Goal: Task Accomplishment & Management: Manage account settings

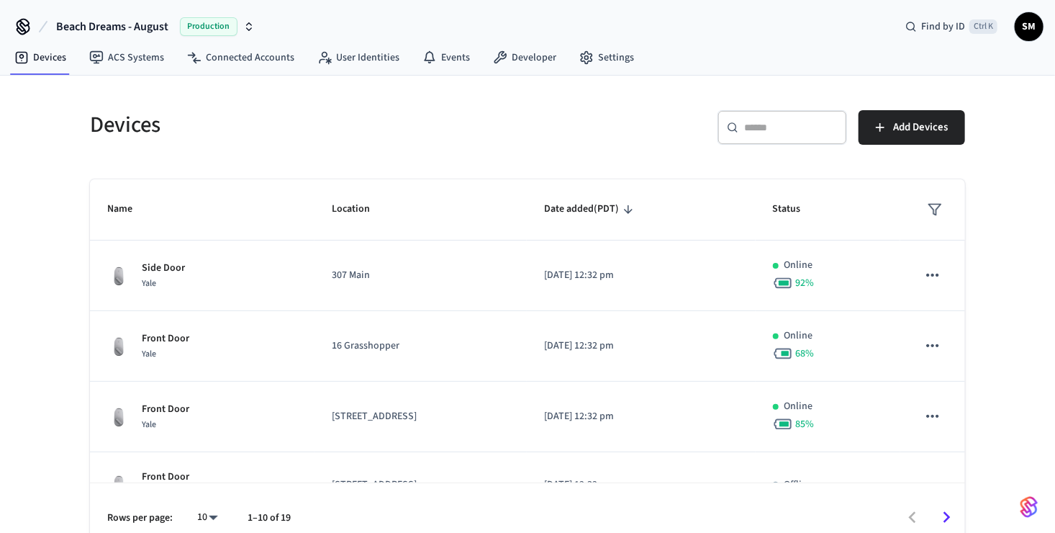
click at [772, 133] on input "text" at bounding box center [791, 127] width 94 height 14
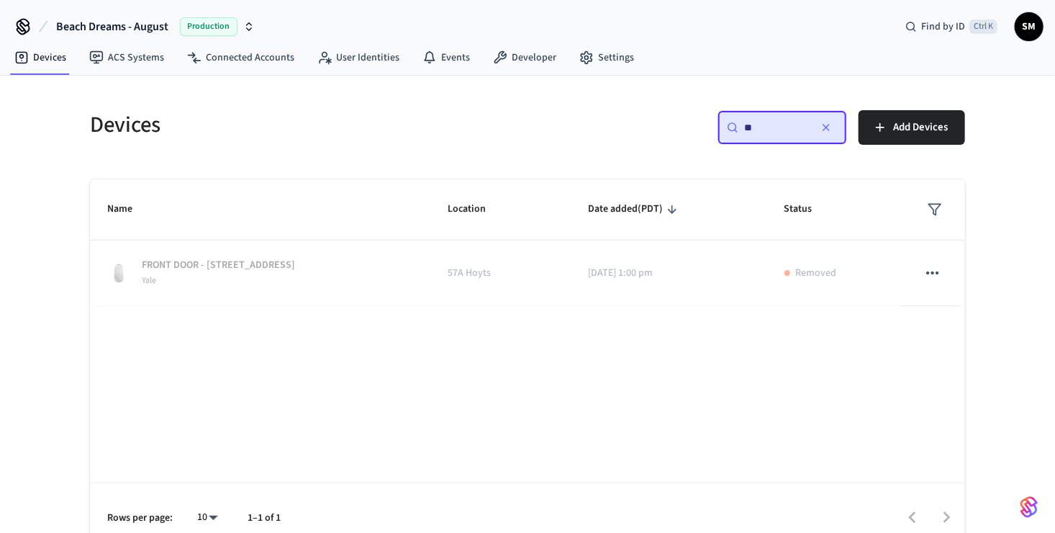
type input "*"
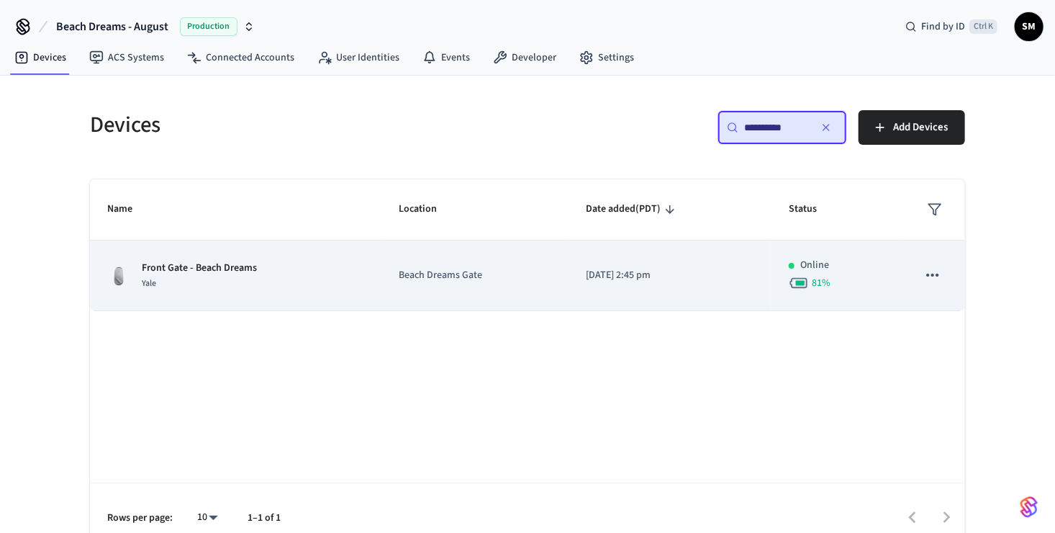
type input "**********"
click at [289, 289] on div "Front Gate - Beach Dreams Yale" at bounding box center [235, 276] width 257 height 30
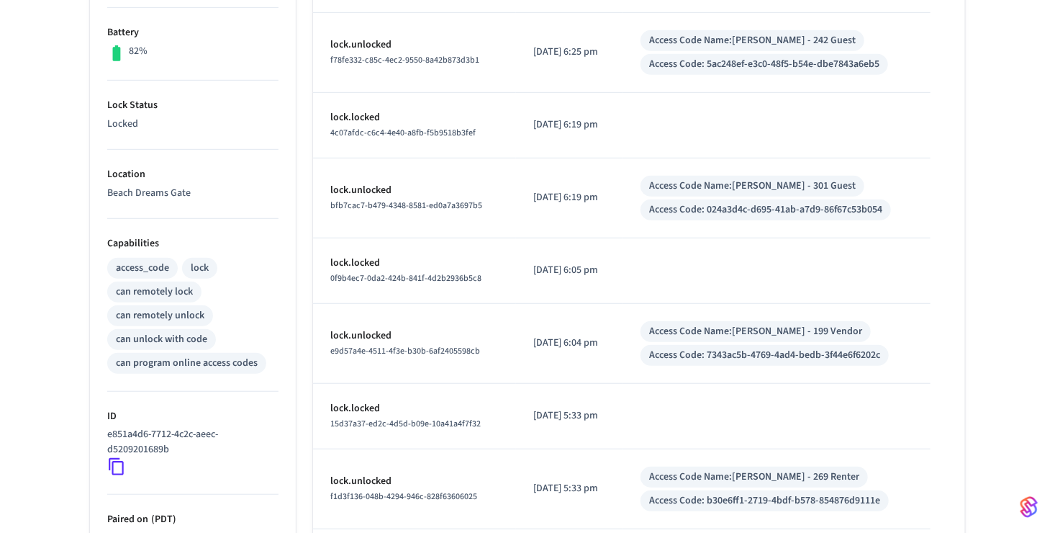
scroll to position [369, 0]
click at [116, 465] on icon at bounding box center [116, 465] width 19 height 19
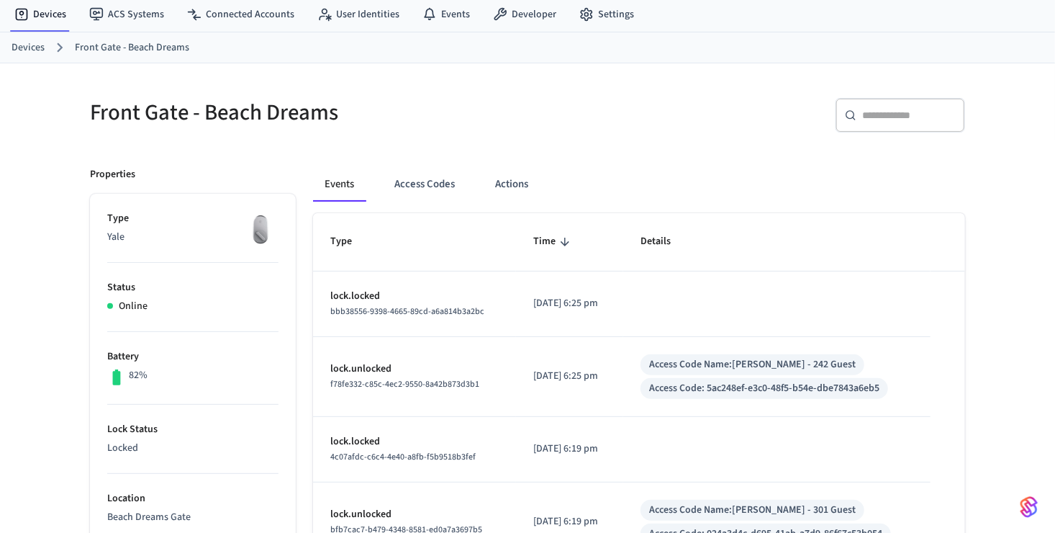
scroll to position [0, 0]
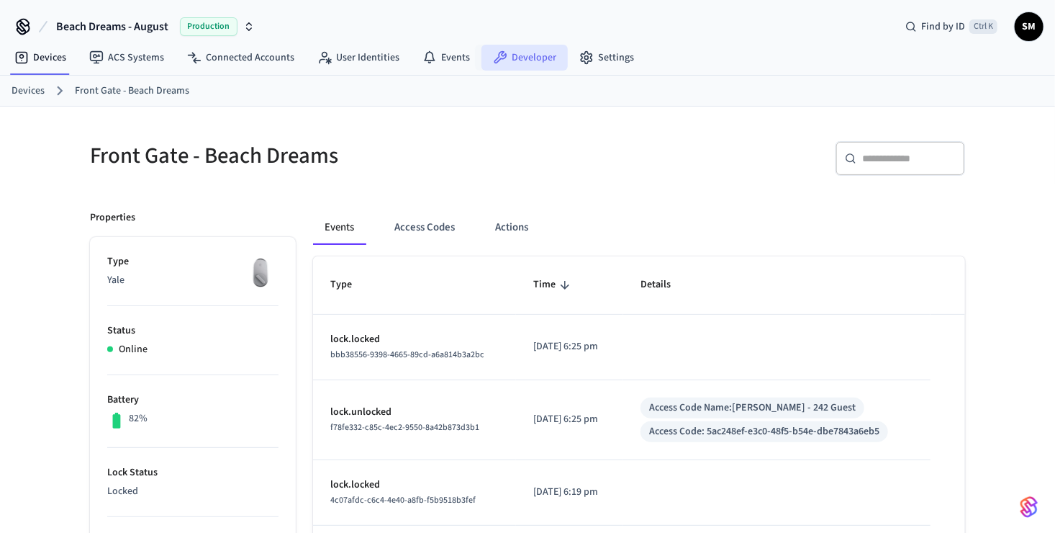
click at [502, 58] on link "Developer" at bounding box center [525, 58] width 86 height 26
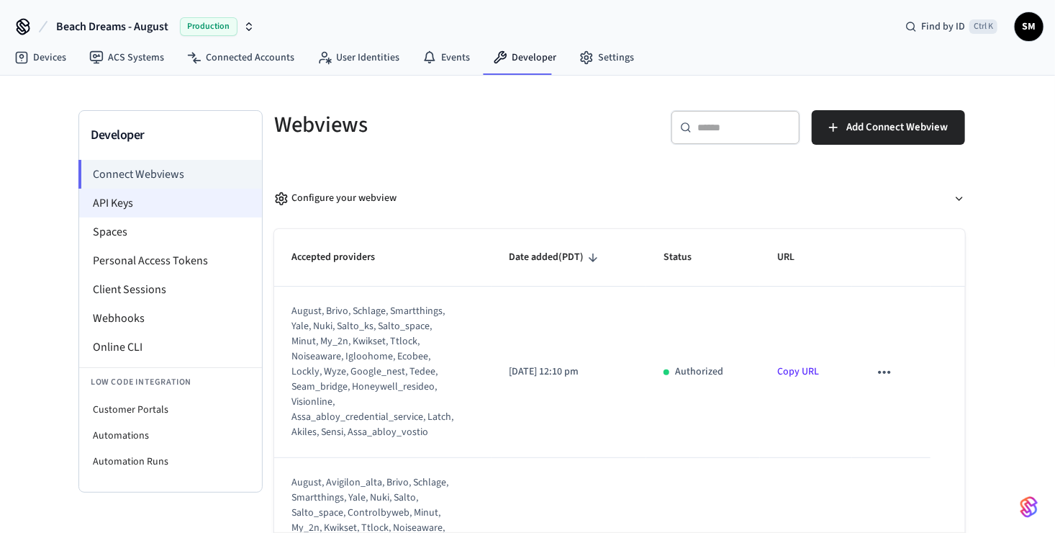
click at [175, 207] on li "API Keys" at bounding box center [170, 203] width 183 height 29
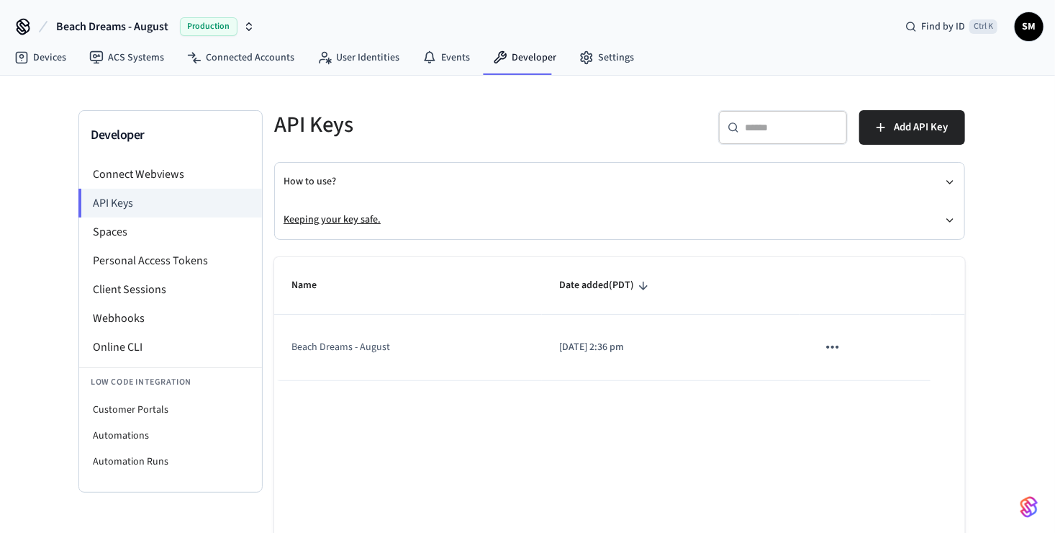
scroll to position [79, 0]
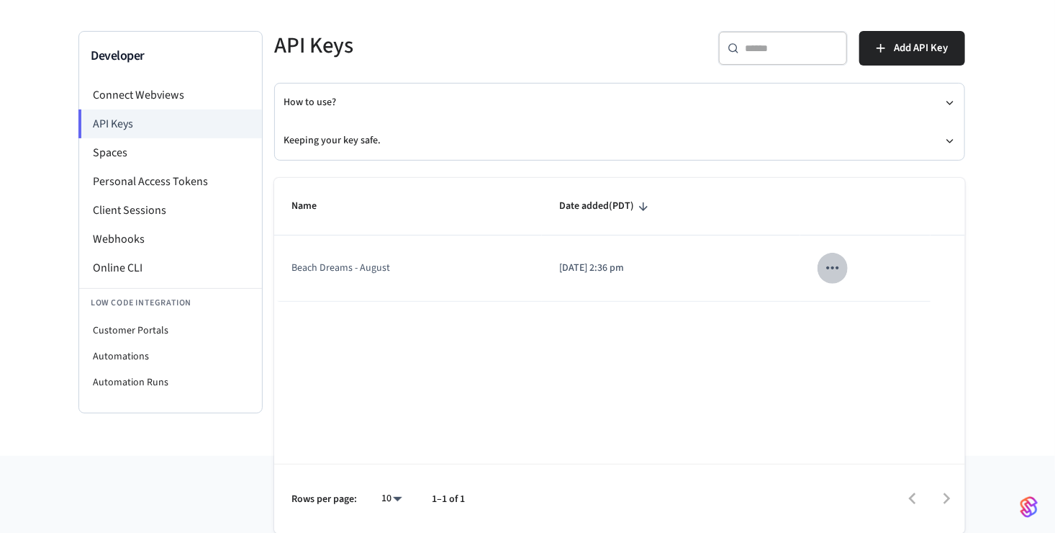
click at [839, 276] on icon "sticky table" at bounding box center [832, 267] width 19 height 19
click at [577, 266] on div at bounding box center [533, 266] width 1067 height 533
click at [326, 263] on td "Beach Dreams - August" at bounding box center [408, 268] width 268 height 66
click at [165, 184] on li "Personal Access Tokens" at bounding box center [170, 181] width 183 height 29
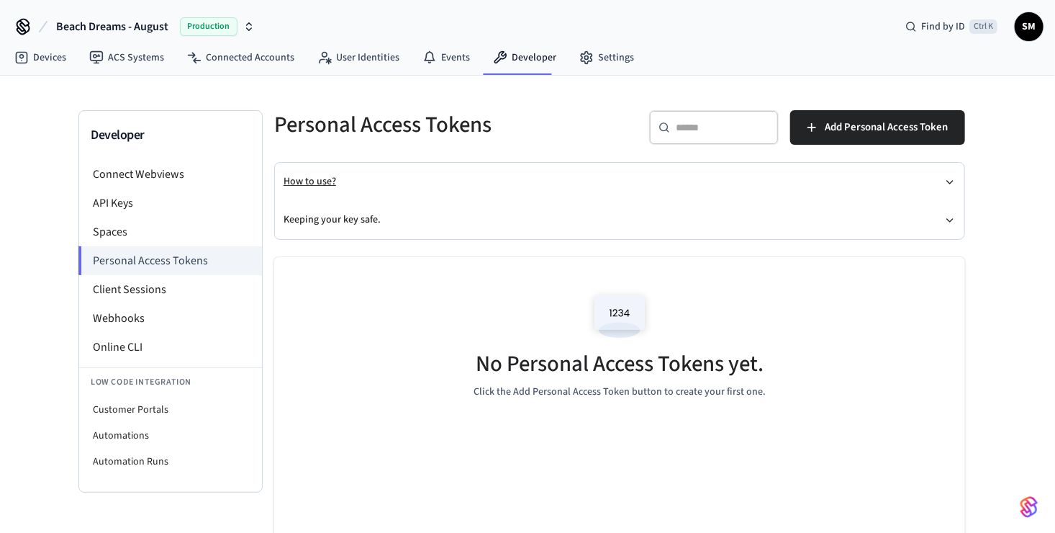
click at [581, 179] on button "How to use?" at bounding box center [620, 182] width 672 height 38
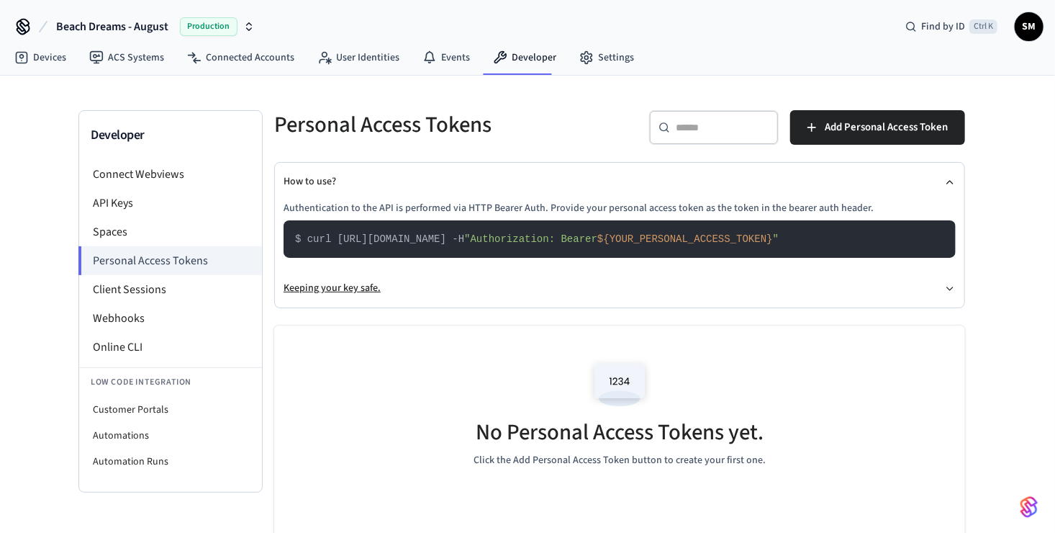
click at [597, 284] on button "Keeping your key safe." at bounding box center [620, 288] width 672 height 38
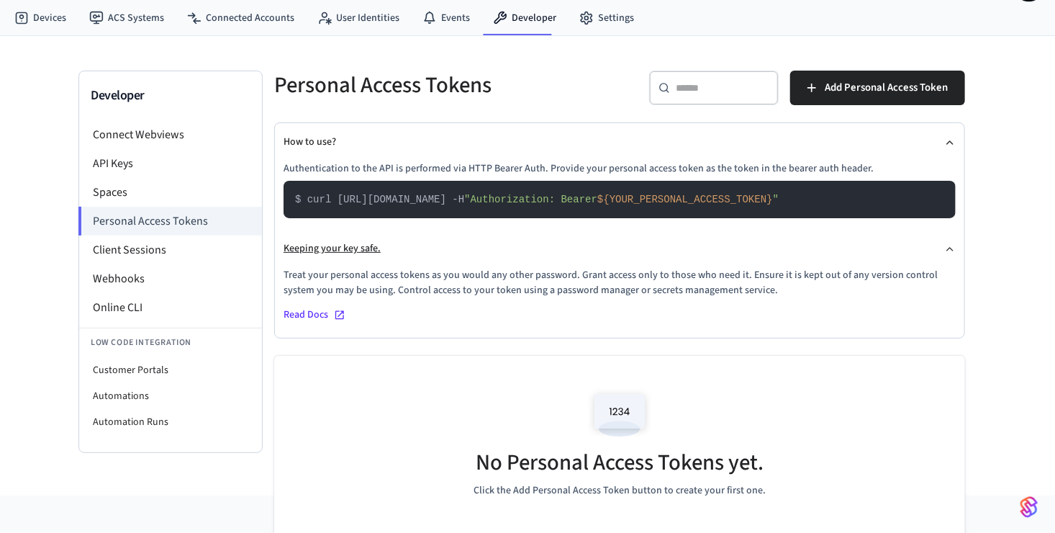
scroll to position [43, 0]
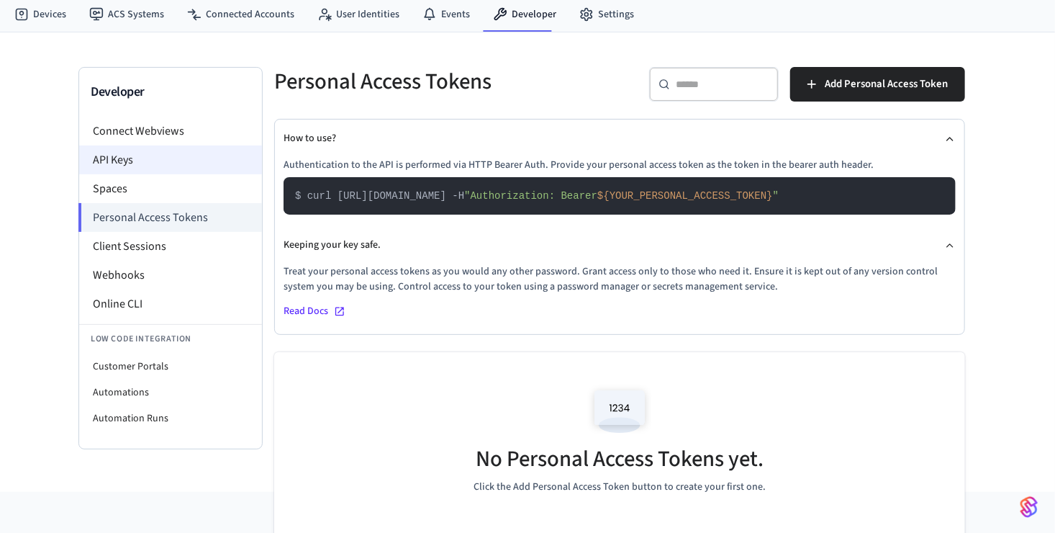
click at [153, 162] on li "API Keys" at bounding box center [170, 159] width 183 height 29
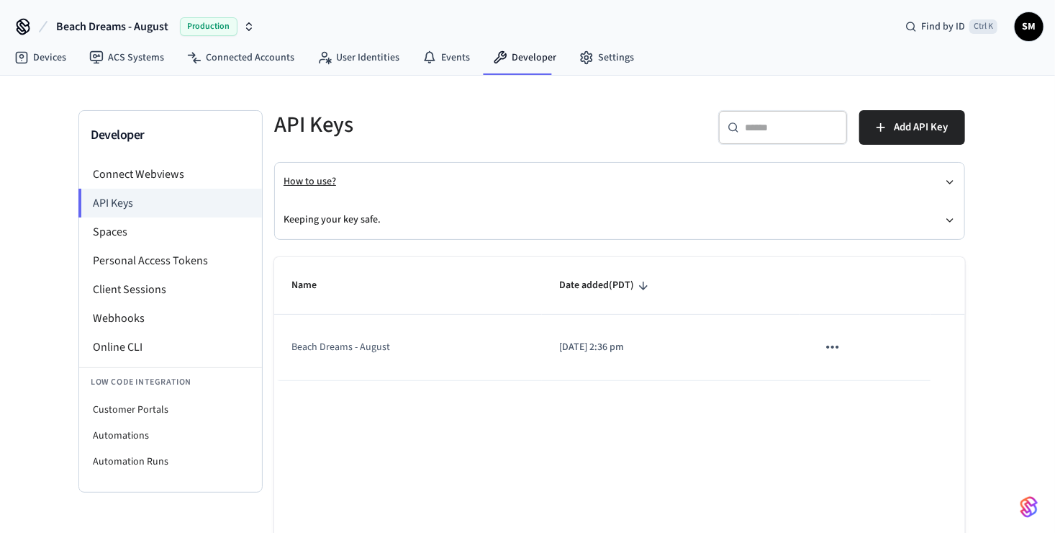
click at [762, 169] on button "How to use?" at bounding box center [620, 182] width 672 height 38
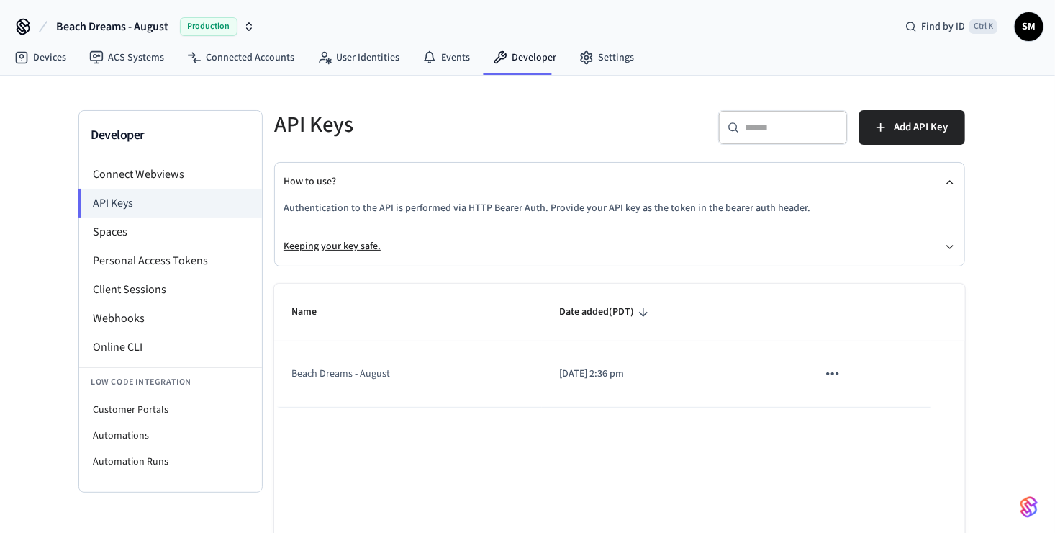
click at [722, 243] on button "Keeping your key safe." at bounding box center [620, 246] width 672 height 38
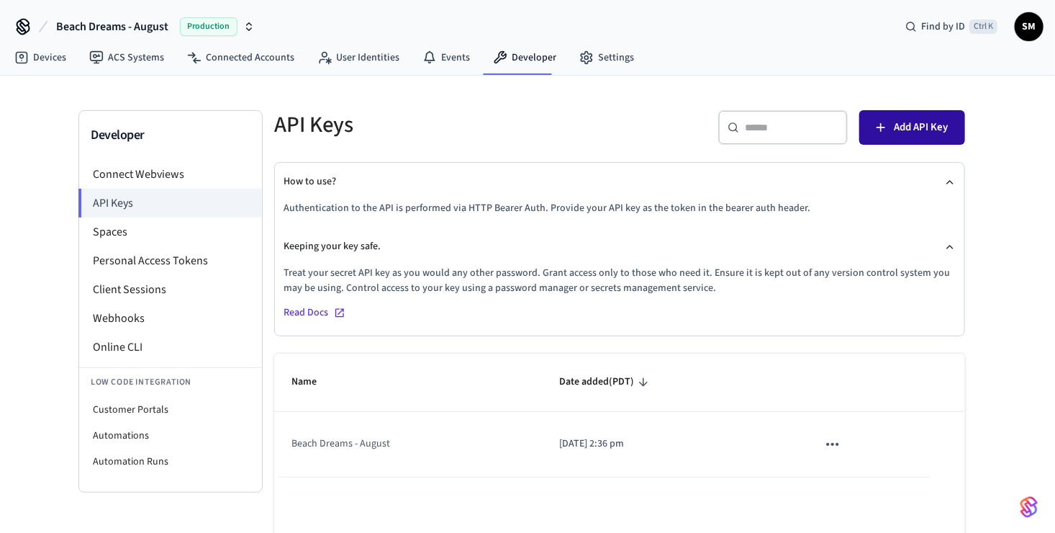
click at [916, 121] on span "Add API Key" at bounding box center [921, 127] width 54 height 19
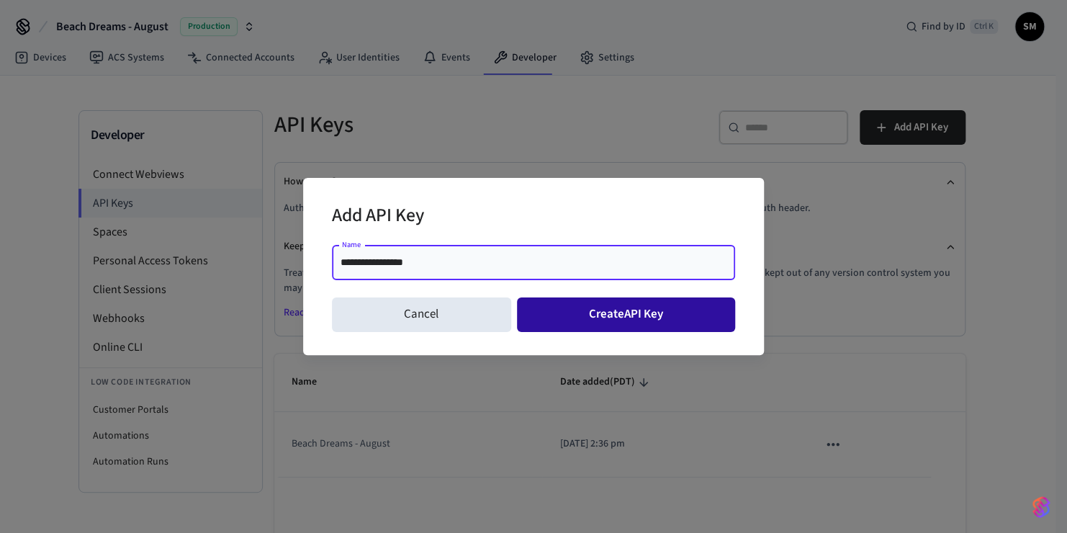
type input "**********"
click at [554, 307] on button "Create API Key" at bounding box center [626, 314] width 219 height 35
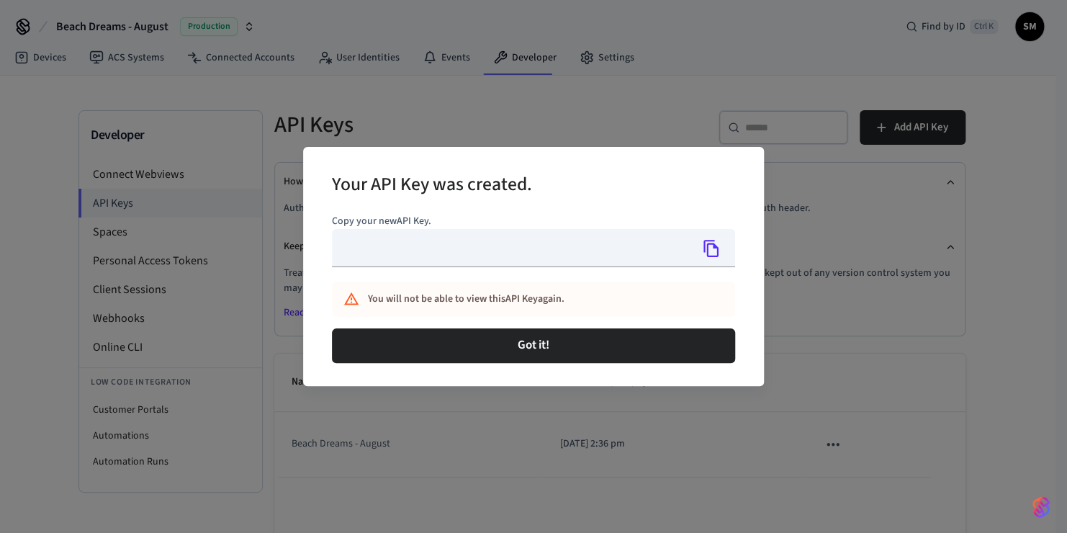
type input "**********"
click at [705, 245] on icon "Copy" at bounding box center [711, 248] width 19 height 19
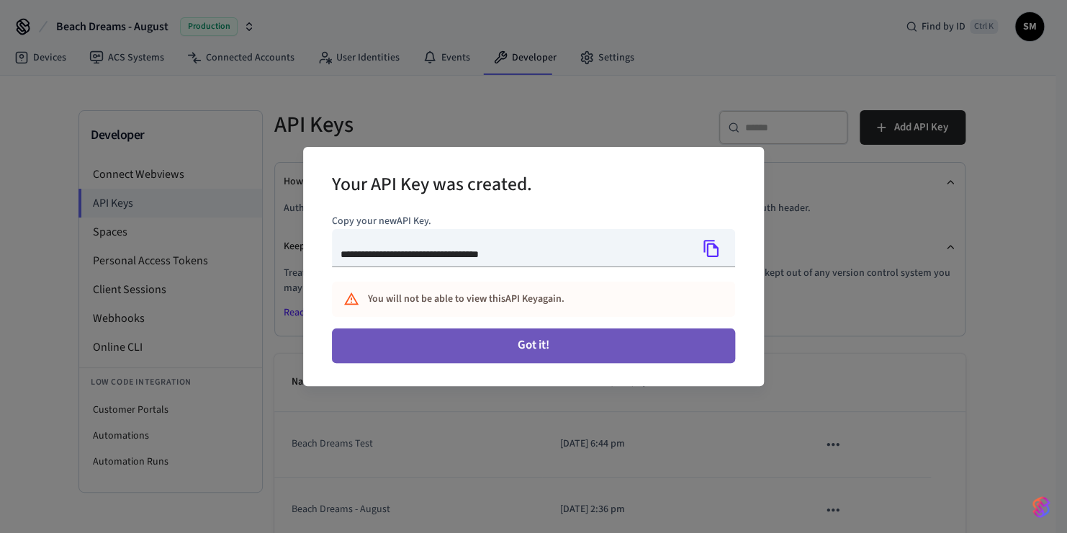
click at [464, 346] on button "Got it!" at bounding box center [533, 345] width 403 height 35
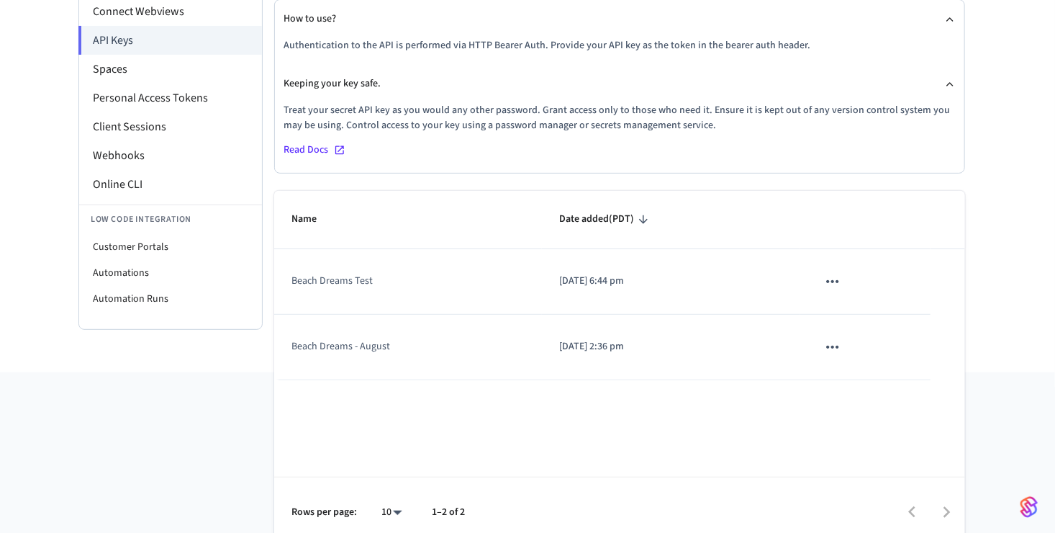
scroll to position [164, 0]
click at [830, 267] on button "sticky table" at bounding box center [833, 280] width 30 height 30
click at [343, 274] on div at bounding box center [533, 266] width 1067 height 533
